Goal: Information Seeking & Learning: Learn about a topic

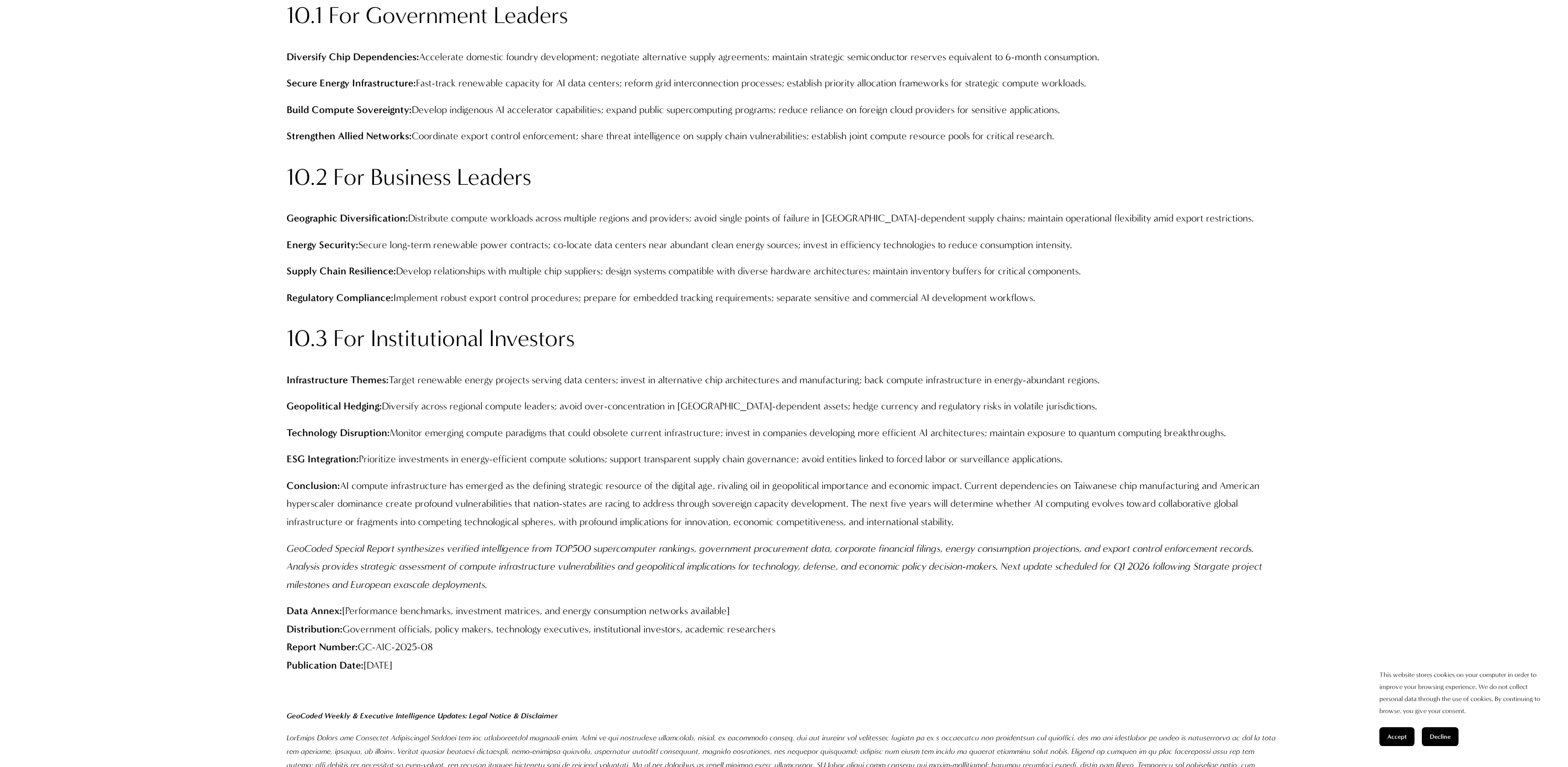
scroll to position [3506, 0]
click at [1402, 735] on span "Accept" at bounding box center [1396, 736] width 19 height 7
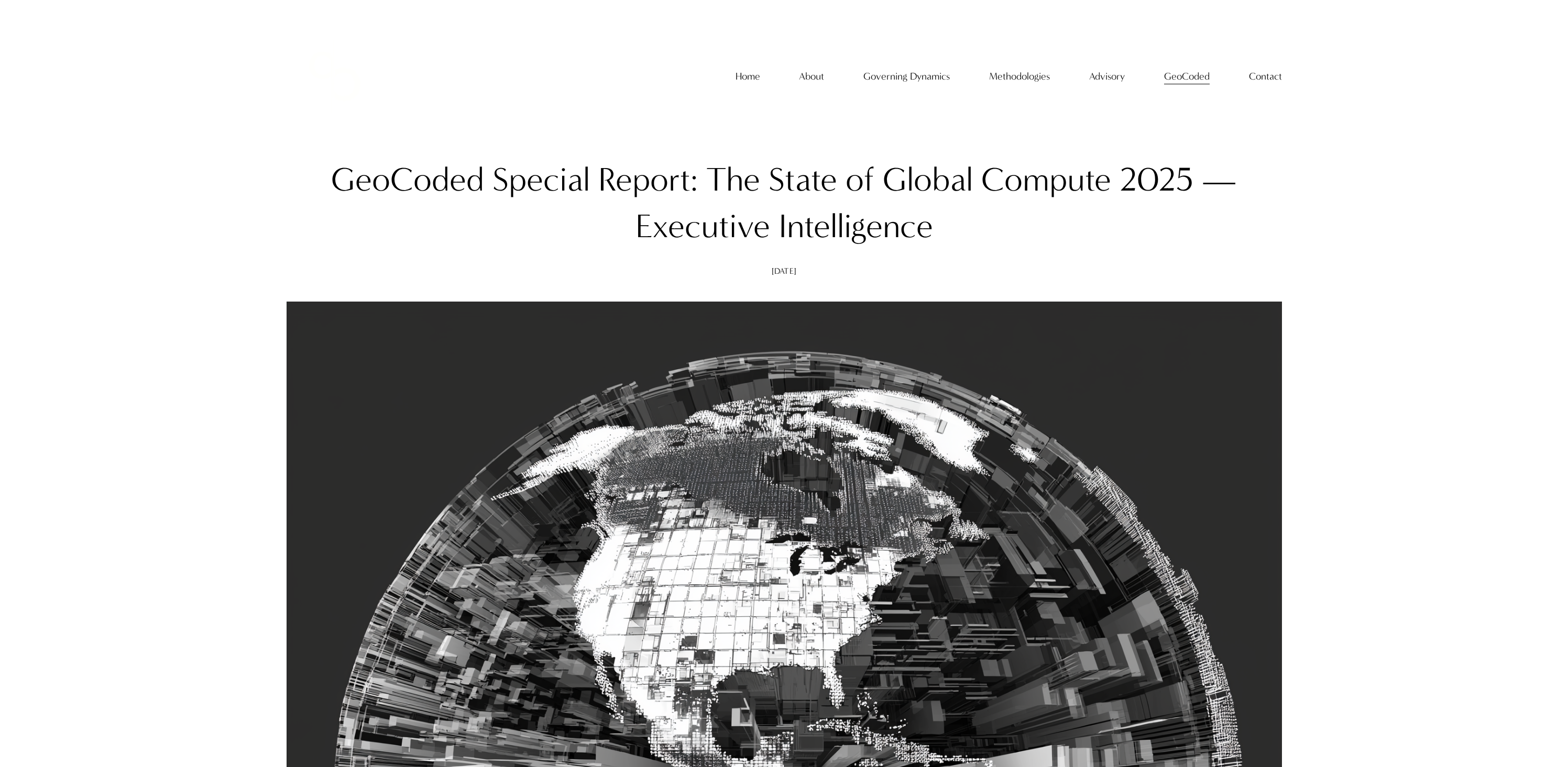
scroll to position [0, 0]
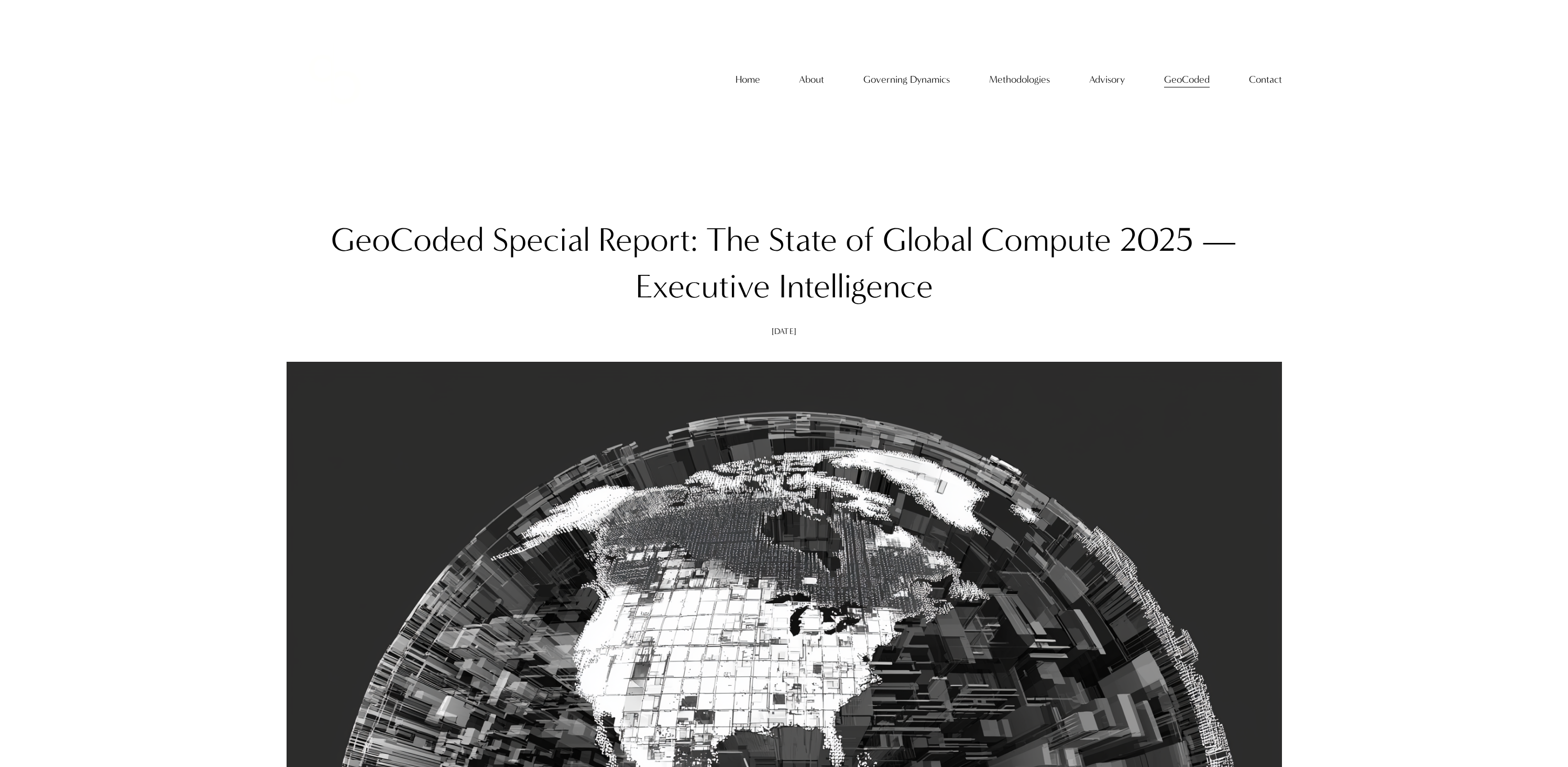
click at [828, 297] on h1 "GeoCoded Special Report: The State of Global Compute 2025 — Executive Intellige…" at bounding box center [784, 263] width 995 height 93
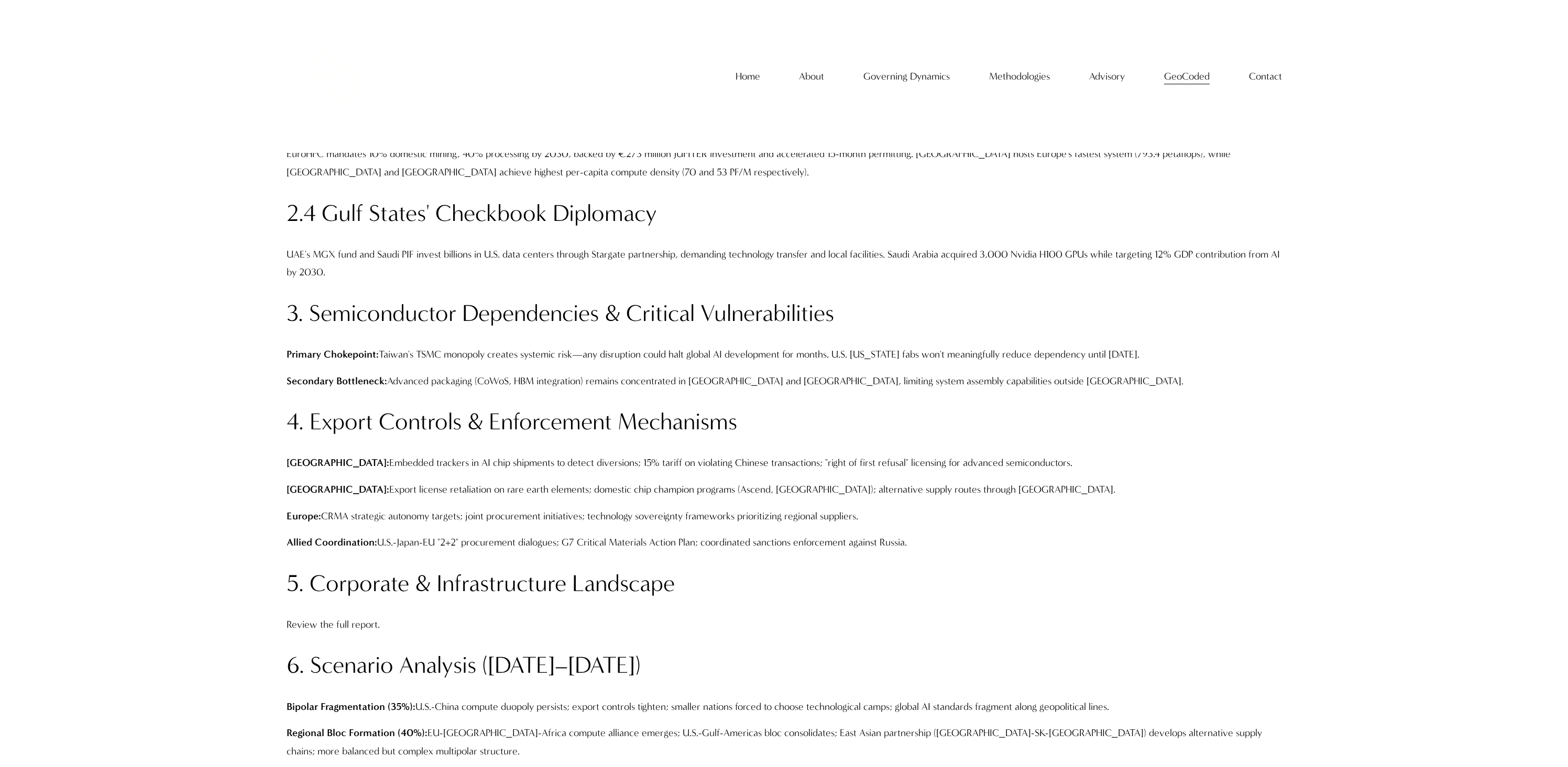
scroll to position [2177, 0]
click at [0, 0] on div "GeoCoded - Weekly GeoCoded Special Reports" at bounding box center [0, 0] width 0 height 0
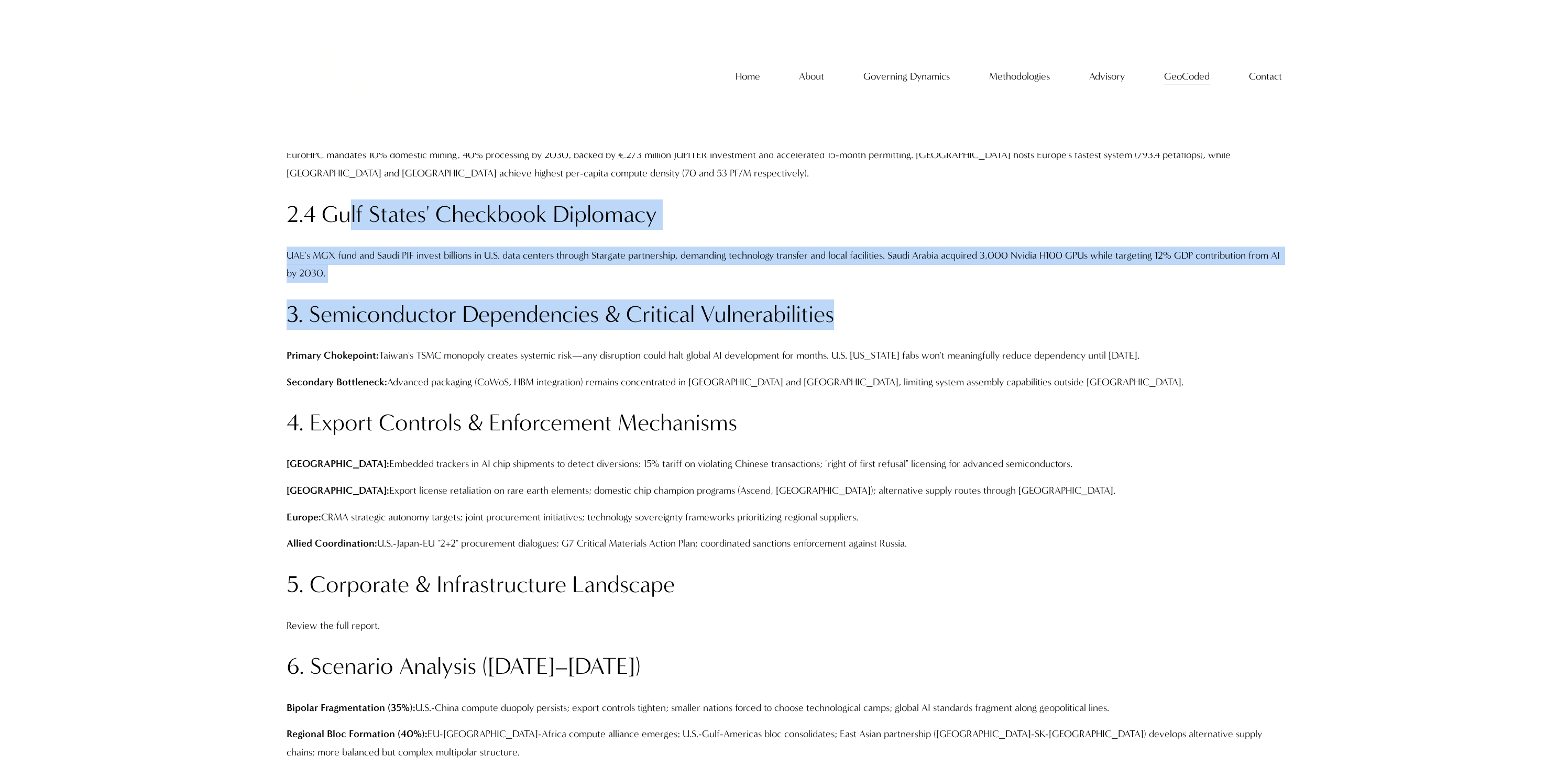
drag, startPoint x: 354, startPoint y: 208, endPoint x: 716, endPoint y: 340, distance: 385.3
click at [719, 339] on div "Executive Intelligence Summary: The global AI compute ecosystem, commanding ove…" at bounding box center [784, 666] width 995 height 2949
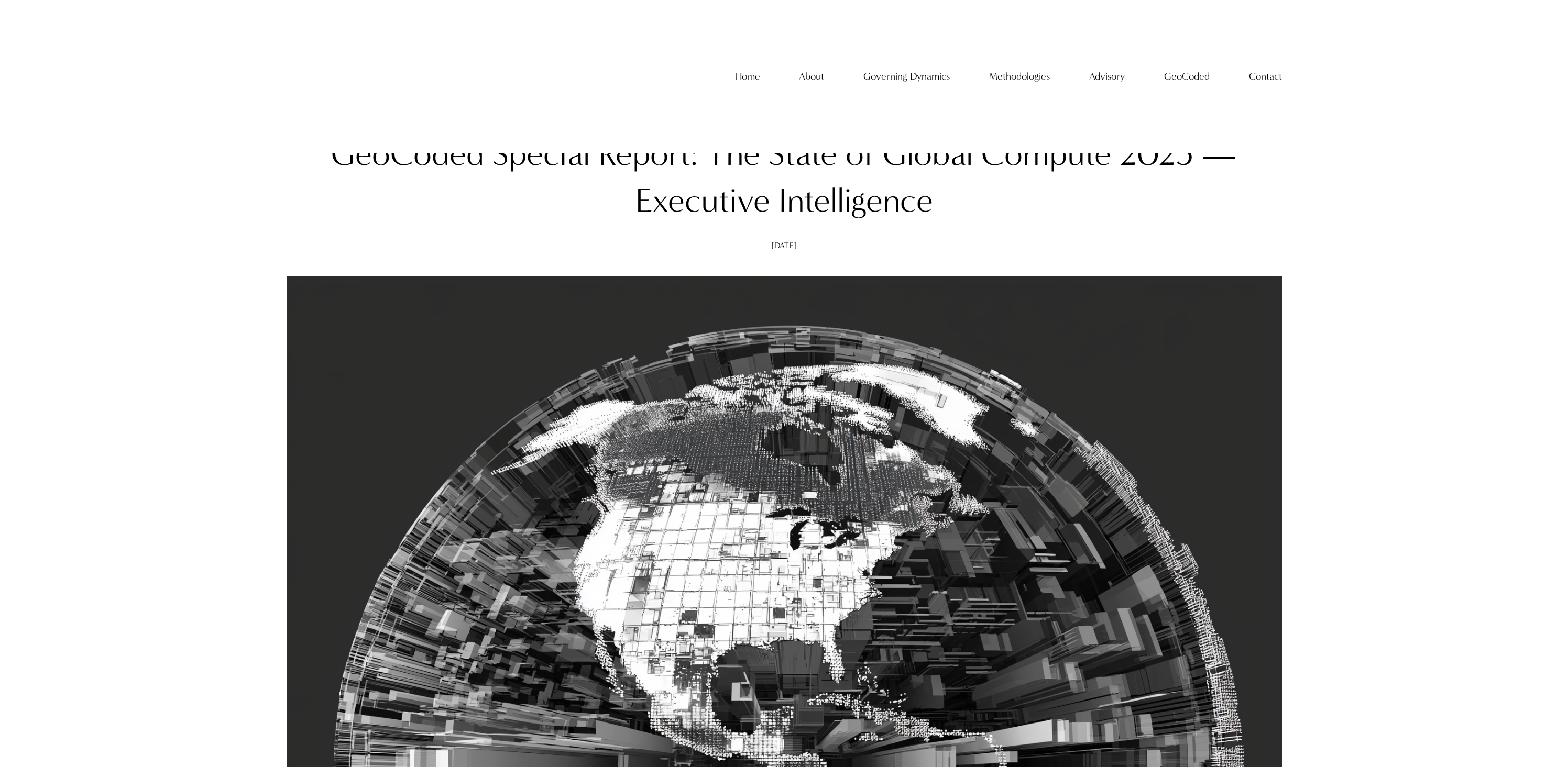
scroll to position [0, 0]
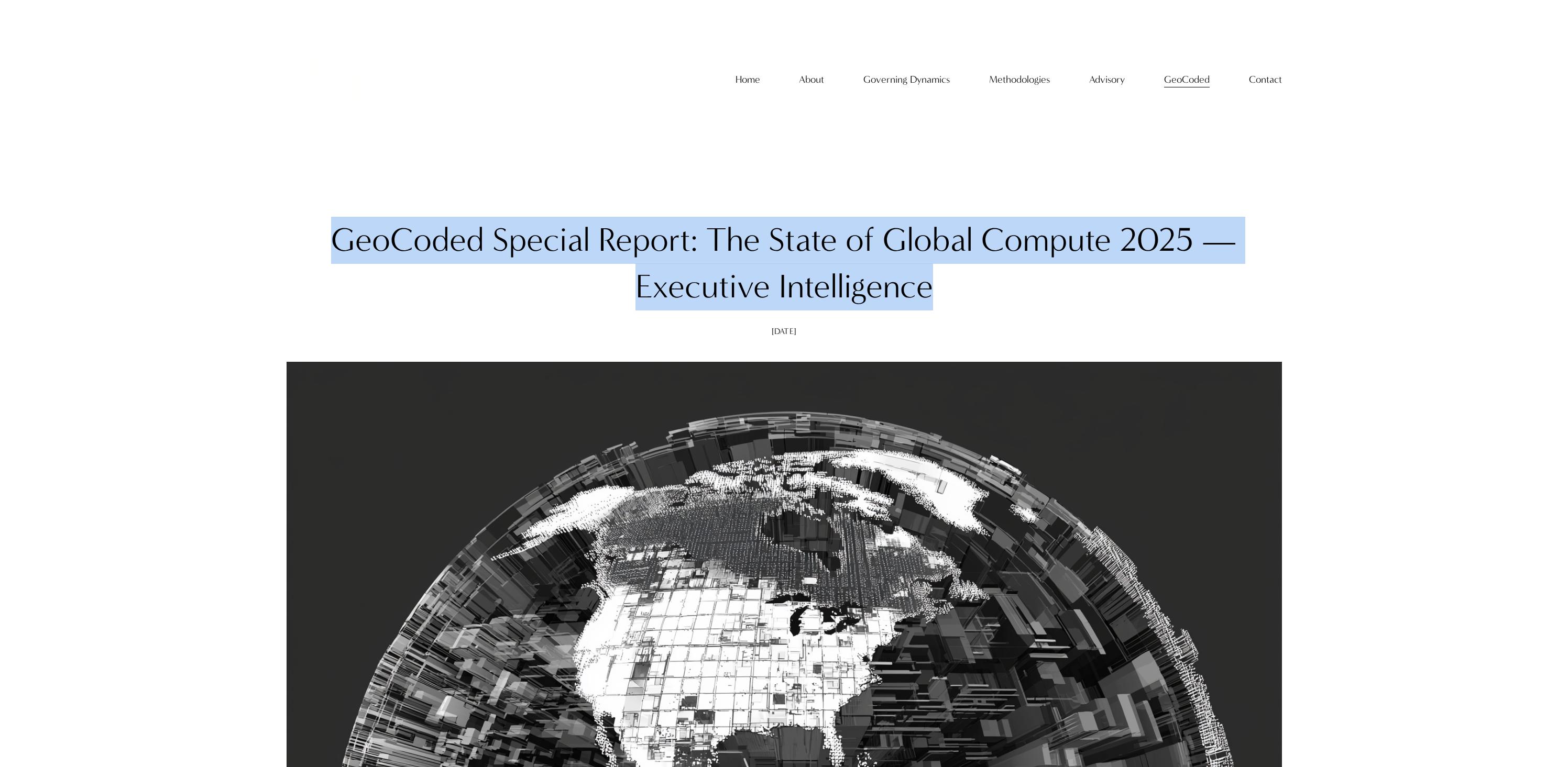
drag, startPoint x: 901, startPoint y: 286, endPoint x: 361, endPoint y: 212, distance: 545.0
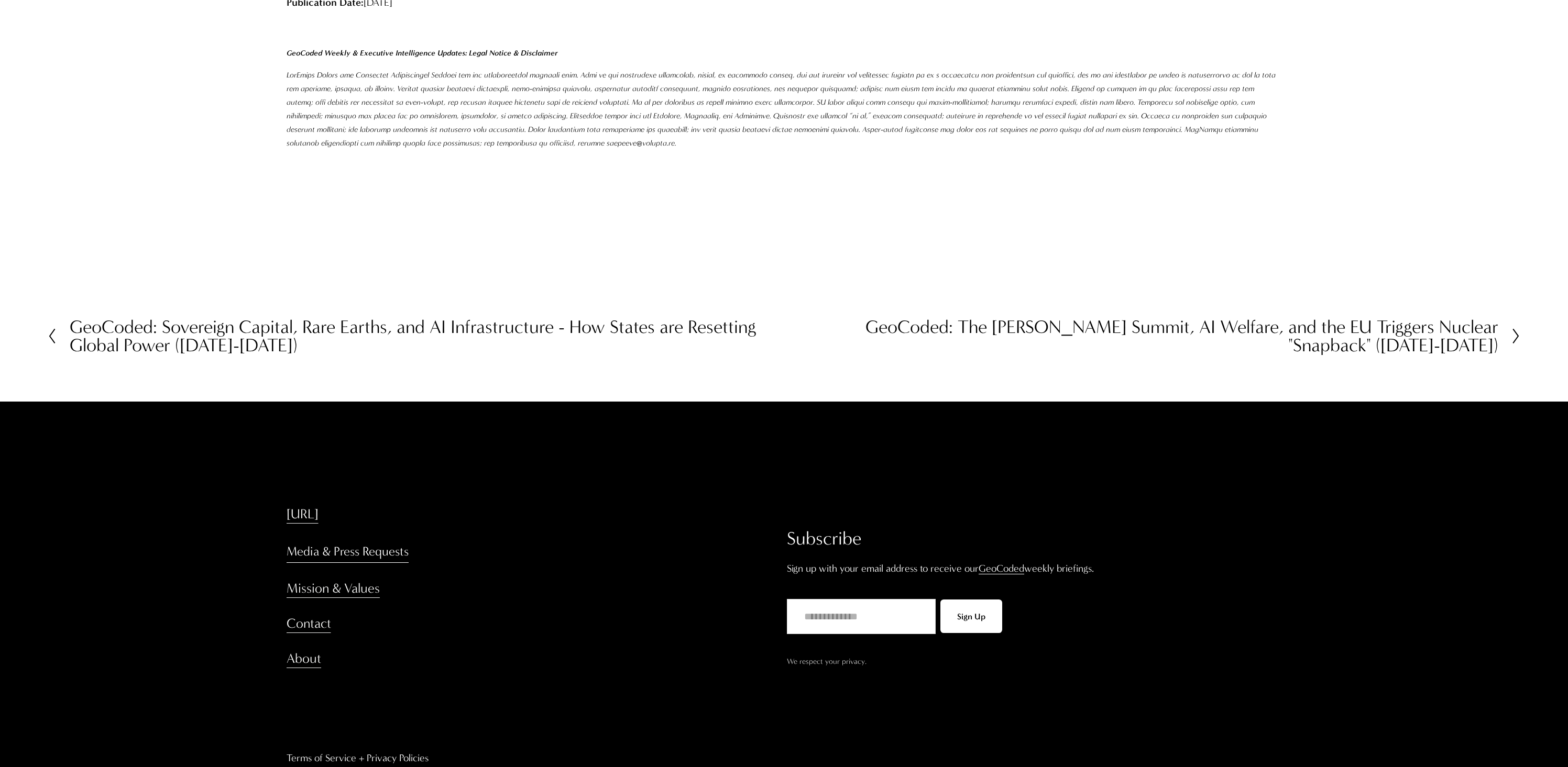
scroll to position [4274, 0]
